Goal: Check status

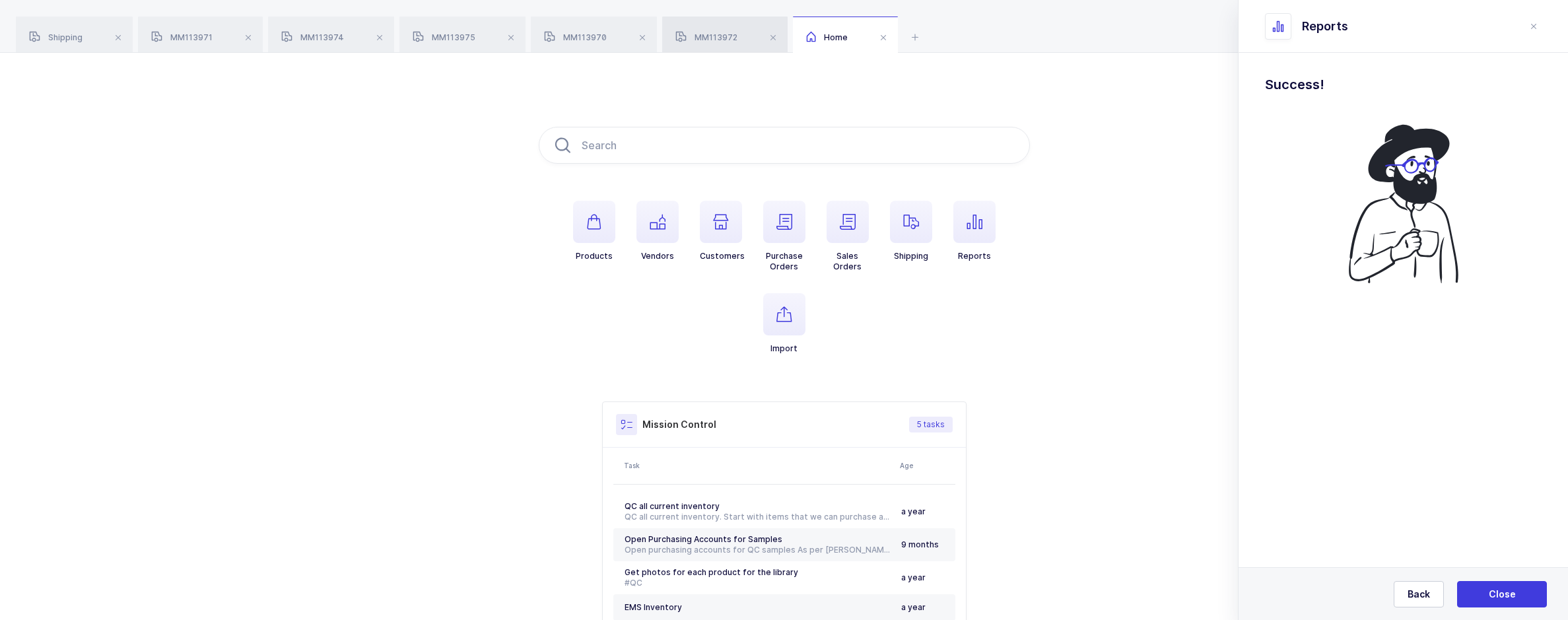
click at [724, 27] on div "MM113972" at bounding box center [724, 34] width 126 height 37
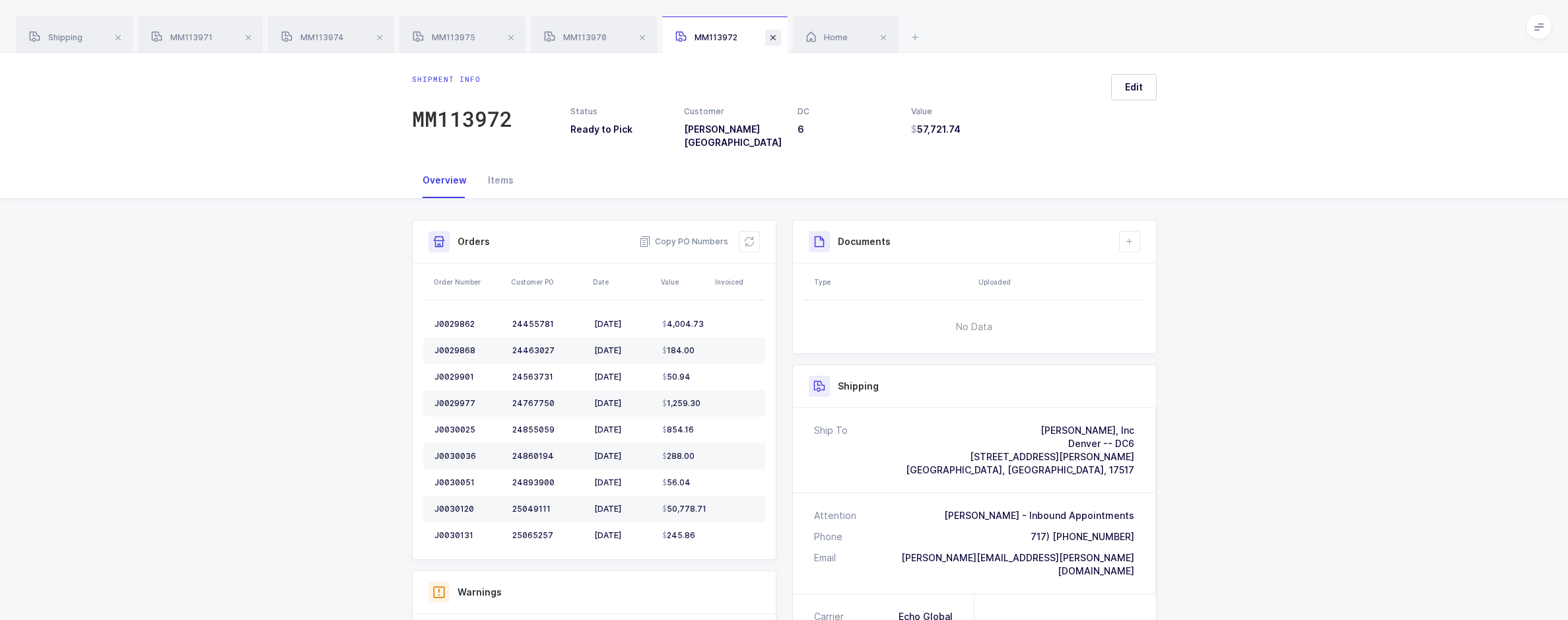
click at [770, 39] on span at bounding box center [773, 37] width 16 height 16
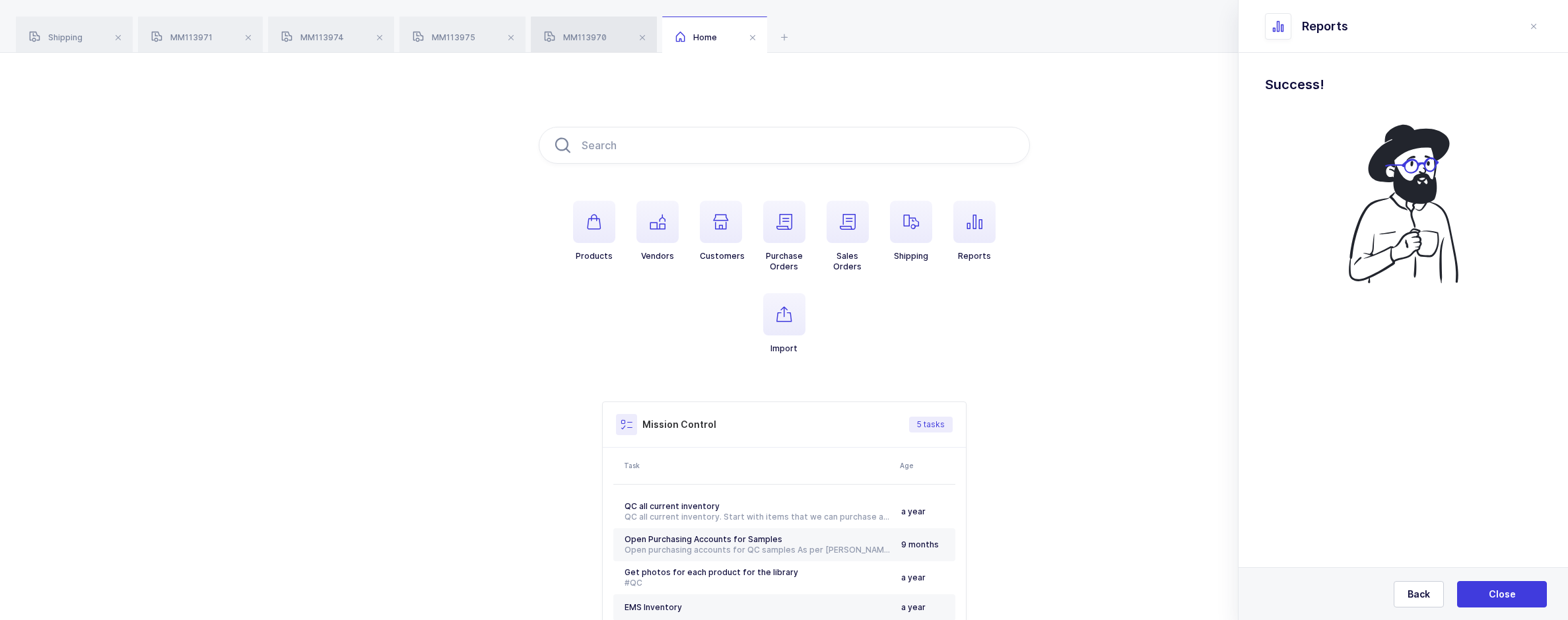
click at [618, 34] on div "MM113970" at bounding box center [593, 34] width 126 height 37
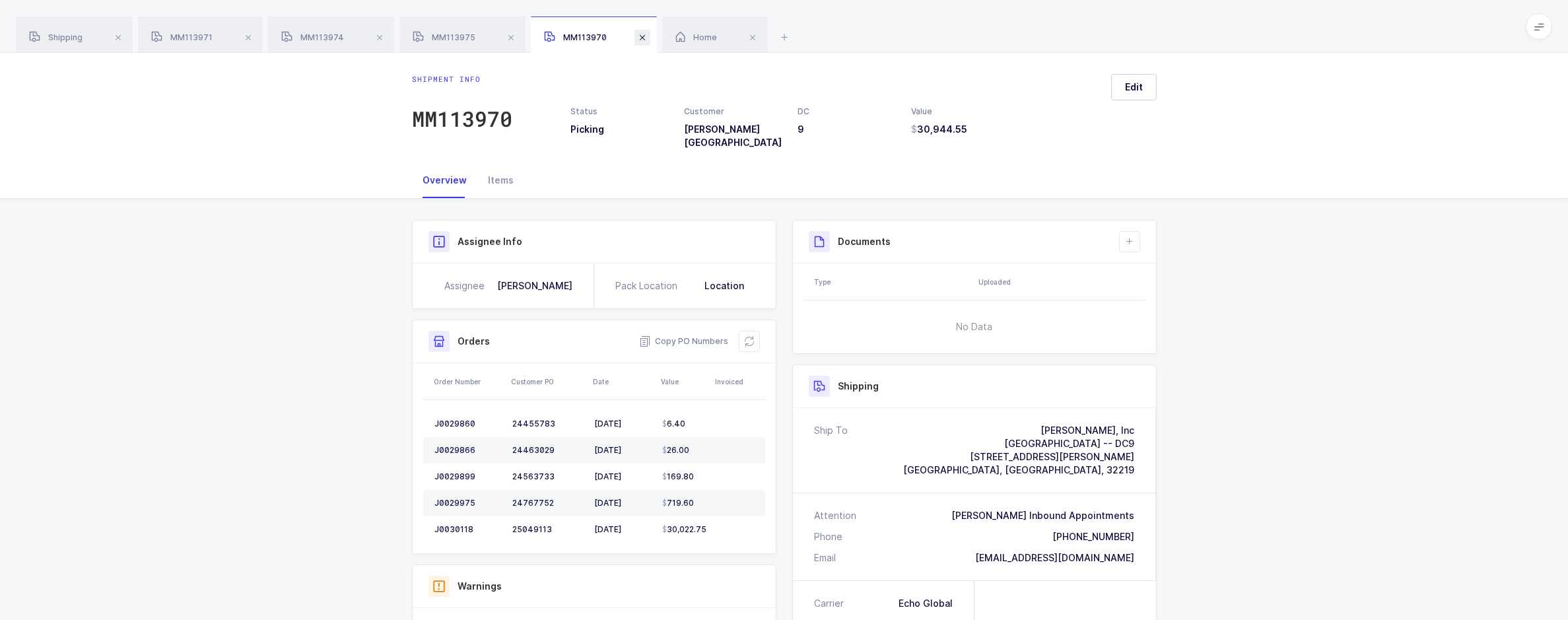
click at [645, 40] on span at bounding box center [642, 37] width 16 height 16
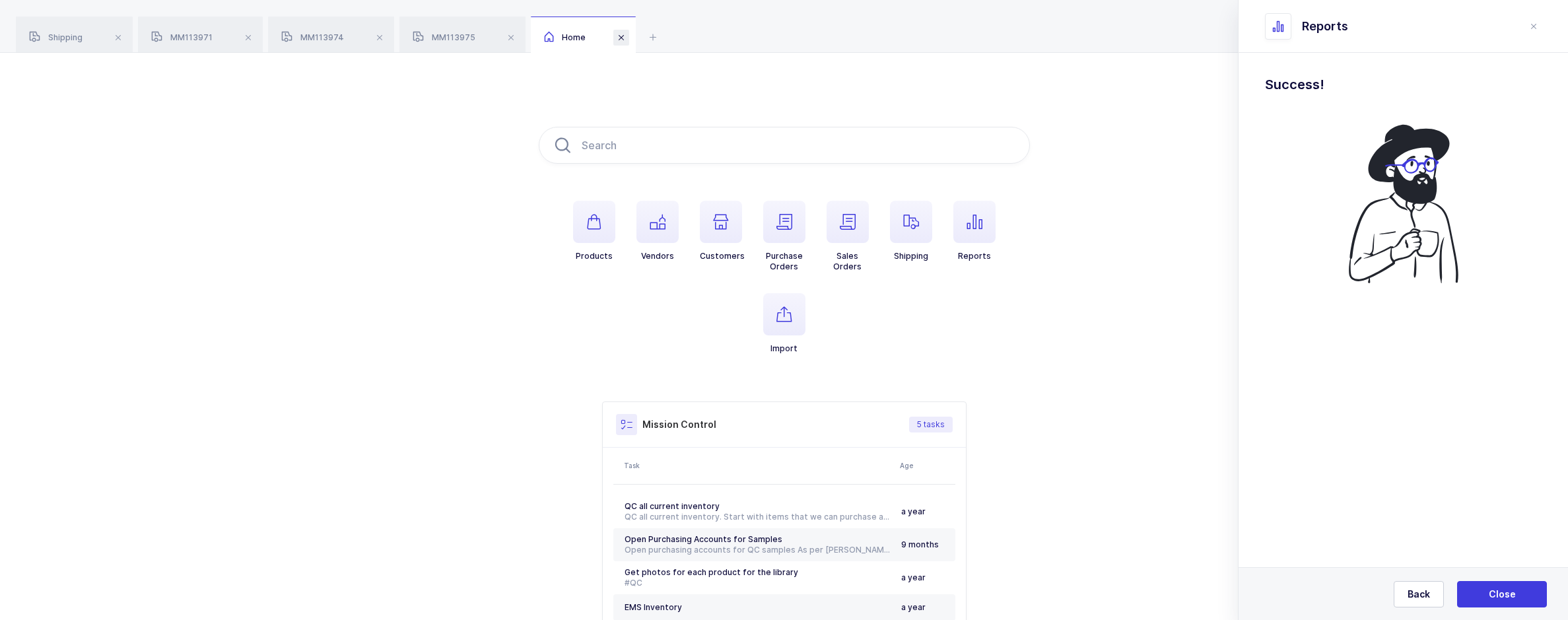
click at [625, 41] on span at bounding box center [621, 37] width 16 height 16
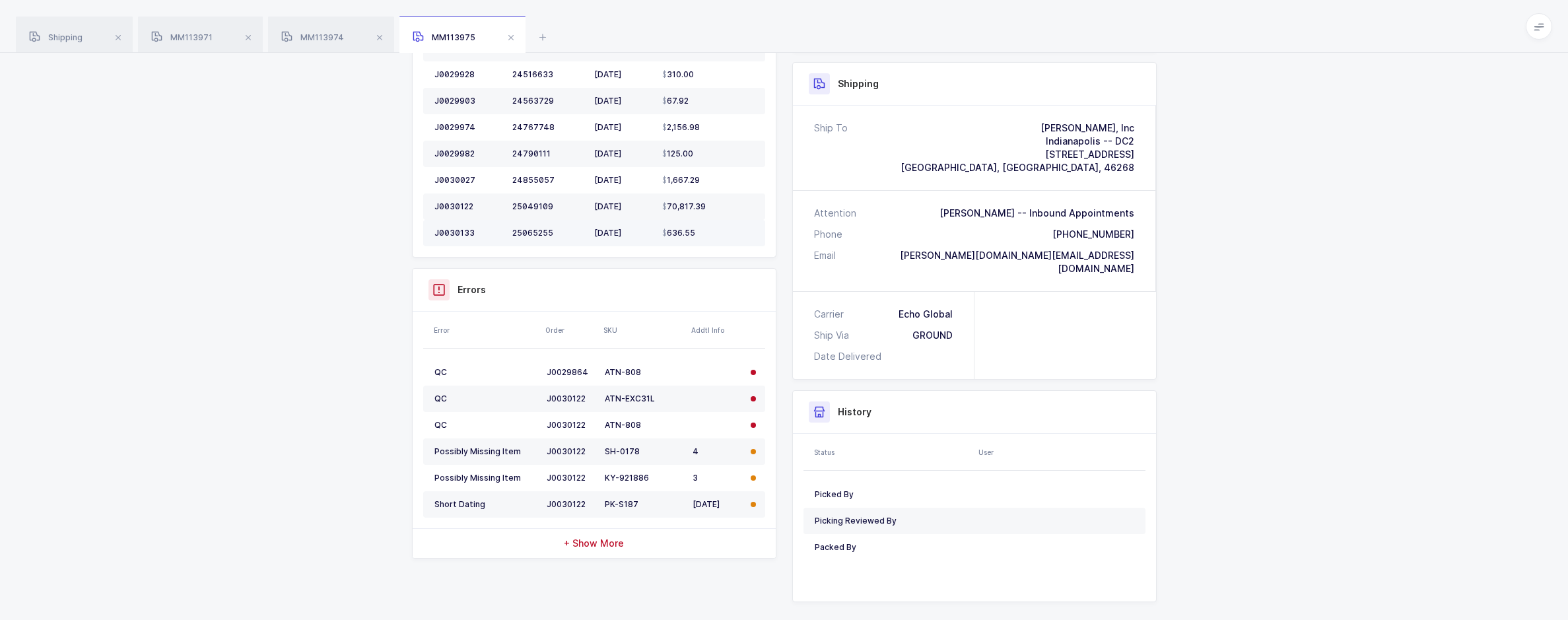
scroll to position [304, 0]
drag, startPoint x: 657, startPoint y: 389, endPoint x: 603, endPoint y: 386, distance: 54.1
click at [603, 386] on td "ATN-EXC31L" at bounding box center [643, 397] width 88 height 26
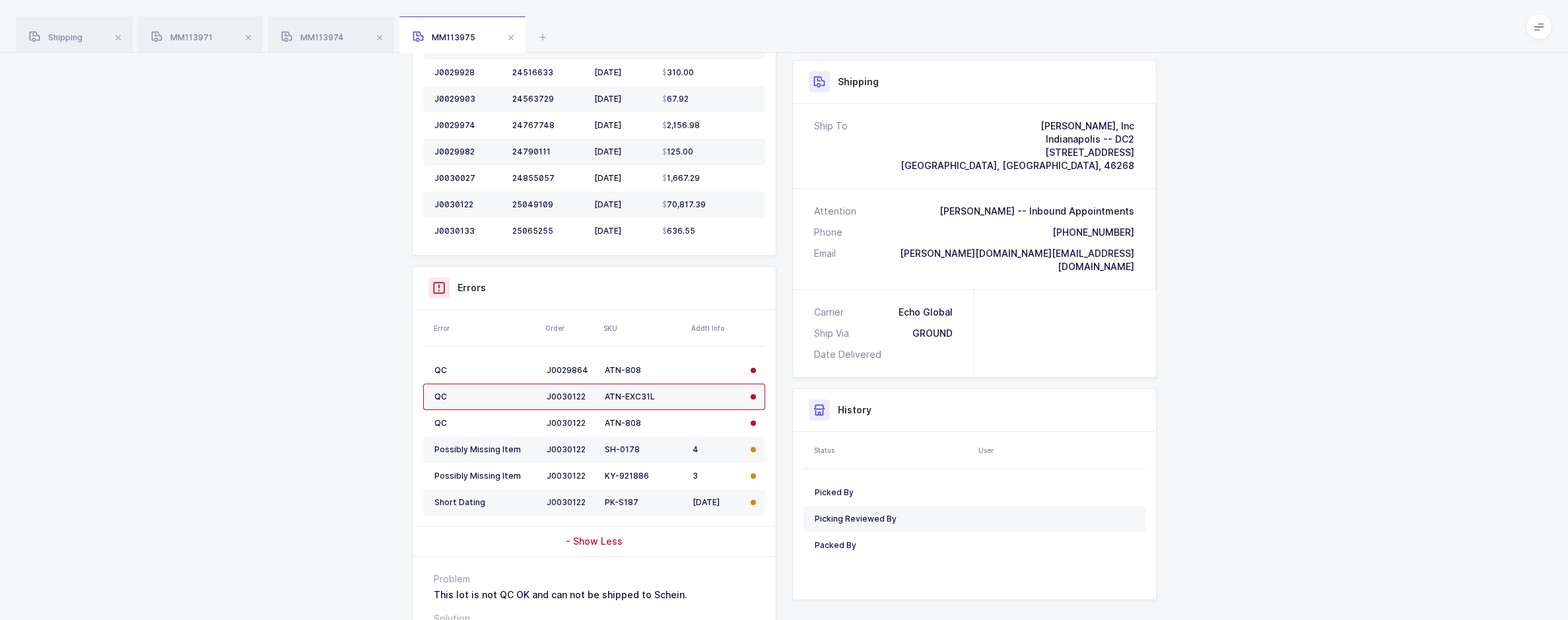
click at [782, 432] on div "Shipment Info Shipment Number MM113975 Status Ready to Pick Customer [PERSON_NA…" at bounding box center [594, 300] width 380 height 768
drag, startPoint x: 659, startPoint y: 390, endPoint x: 624, endPoint y: 388, distance: 35.1
click at [624, 391] on div "ATN-EXC31L" at bounding box center [644, 396] width 78 height 10
copy div "EXC31L"
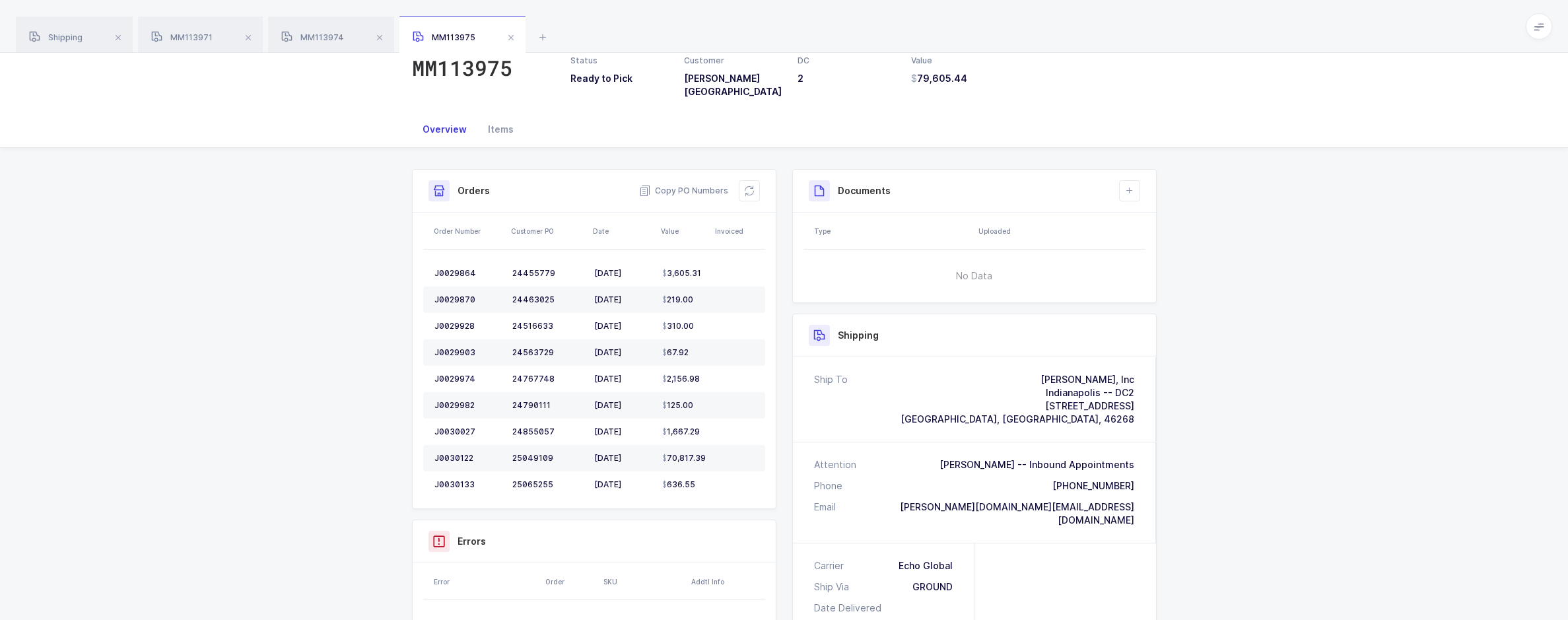
scroll to position [41, 0]
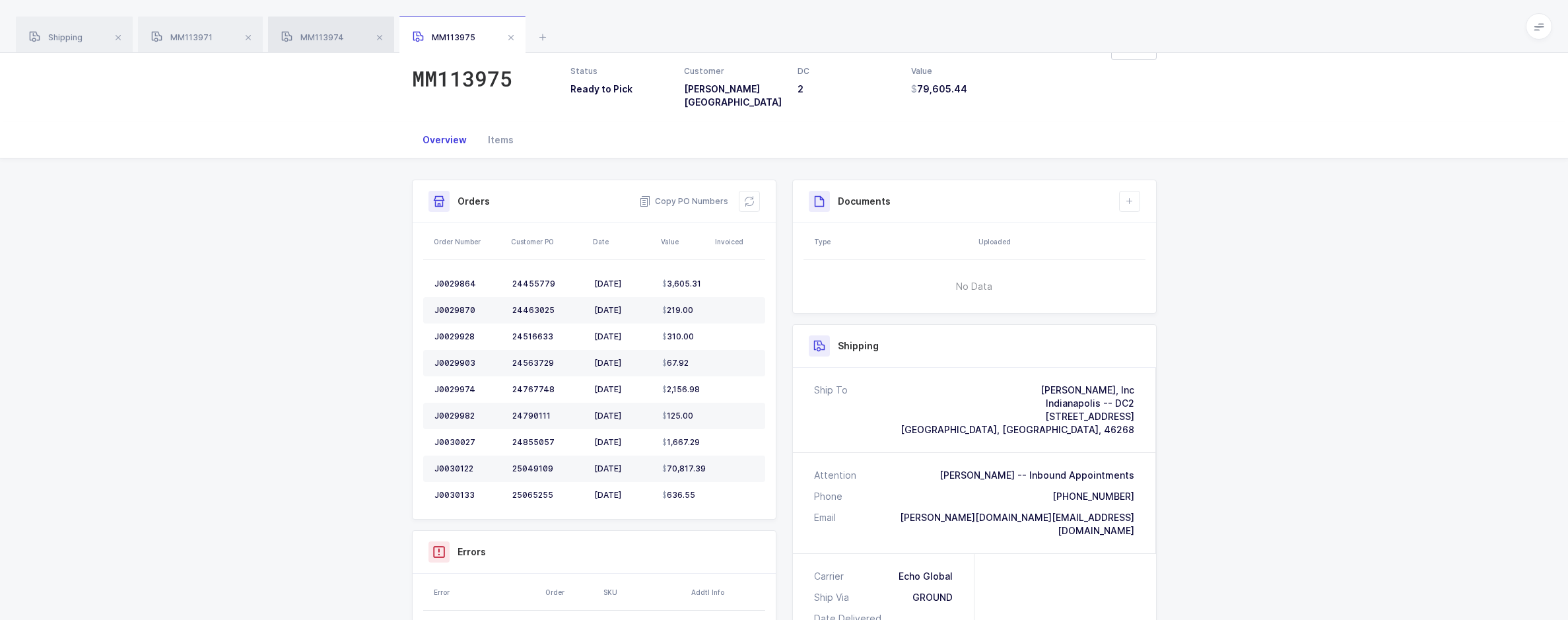
click at [332, 49] on div "MM113974" at bounding box center [331, 34] width 126 height 37
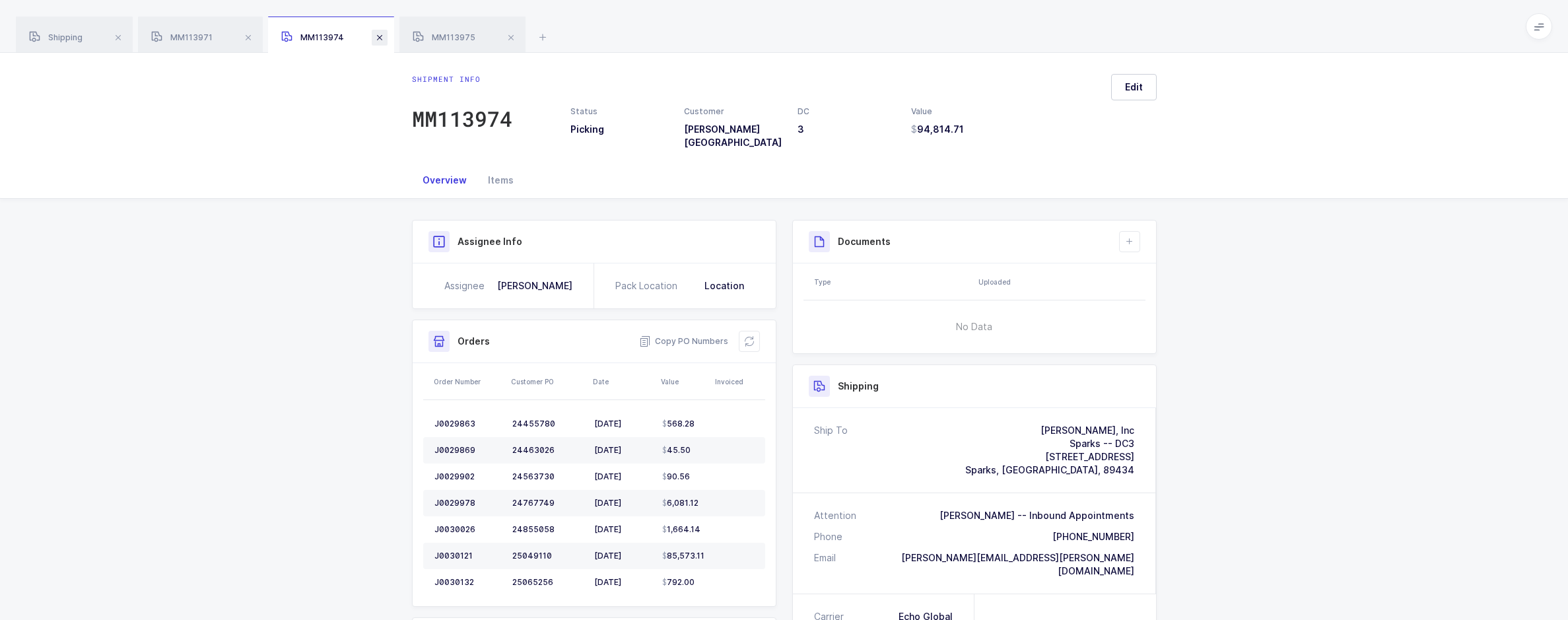
click at [381, 38] on span at bounding box center [379, 37] width 16 height 16
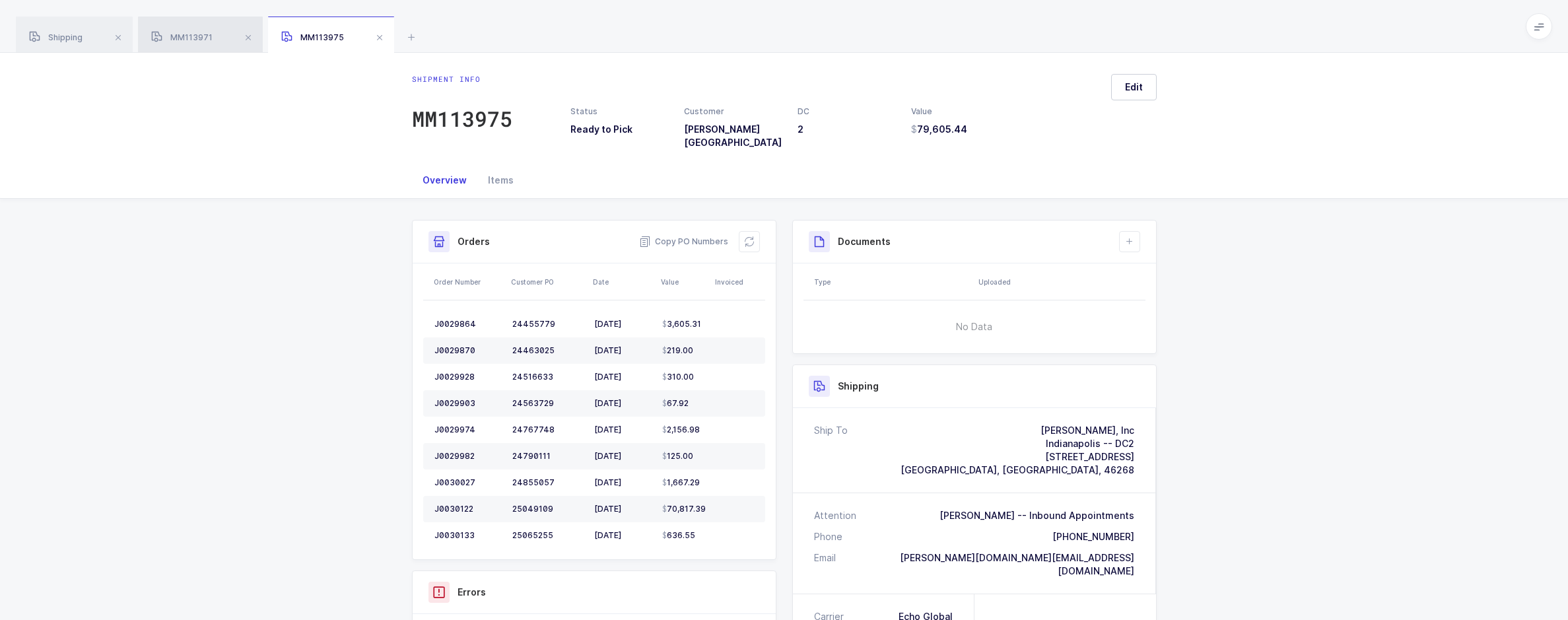
click at [221, 40] on div "MM113971" at bounding box center [200, 34] width 125 height 37
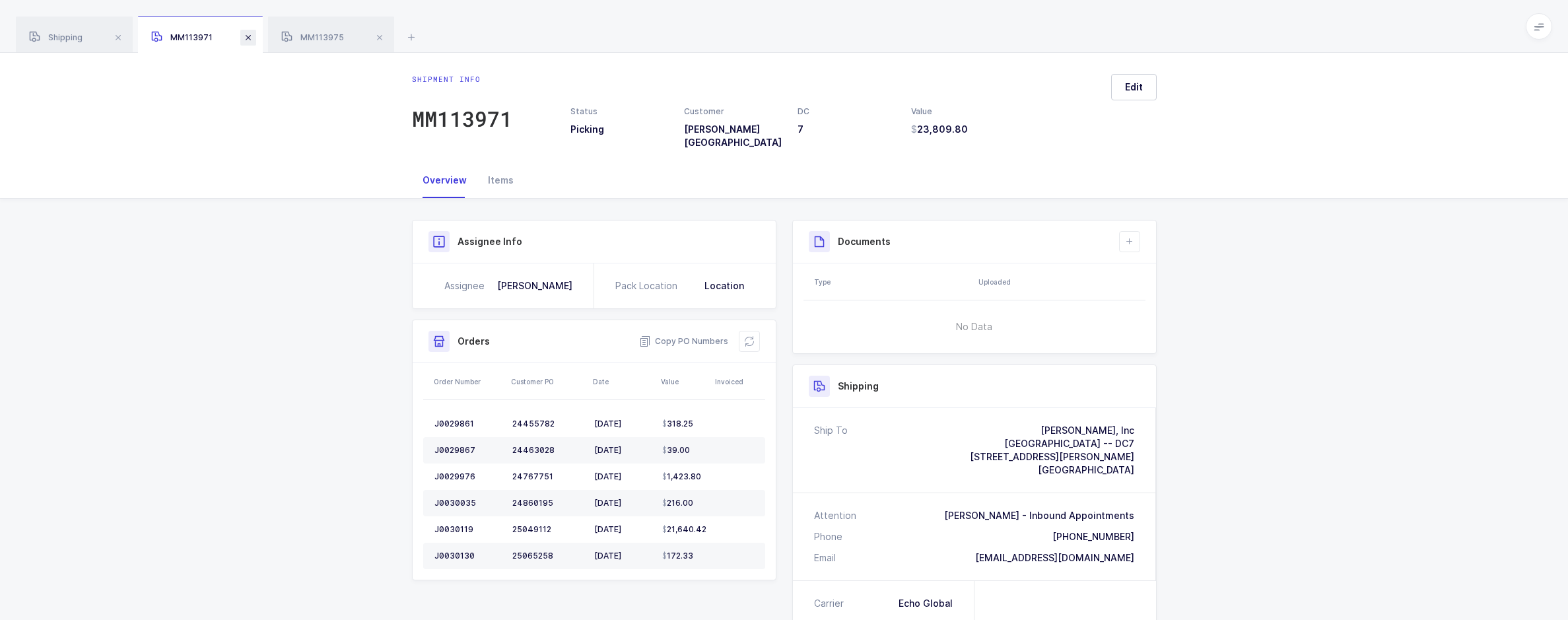
click at [246, 38] on span at bounding box center [248, 37] width 16 height 16
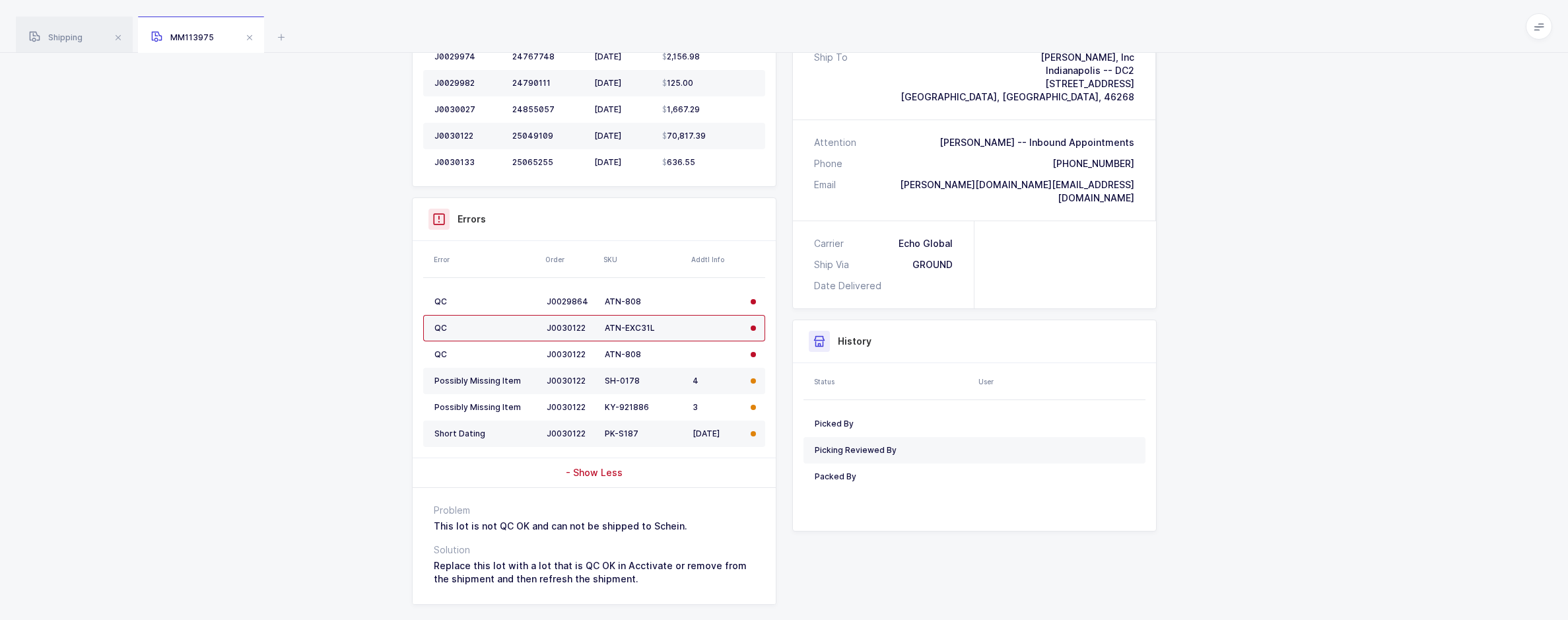
scroll to position [390, 0]
